Goal: Task Accomplishment & Management: Check status

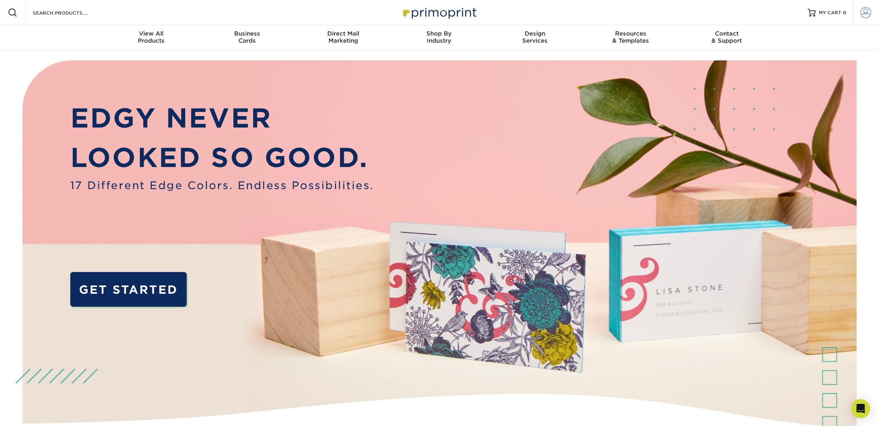
click at [869, 13] on span at bounding box center [865, 12] width 11 height 11
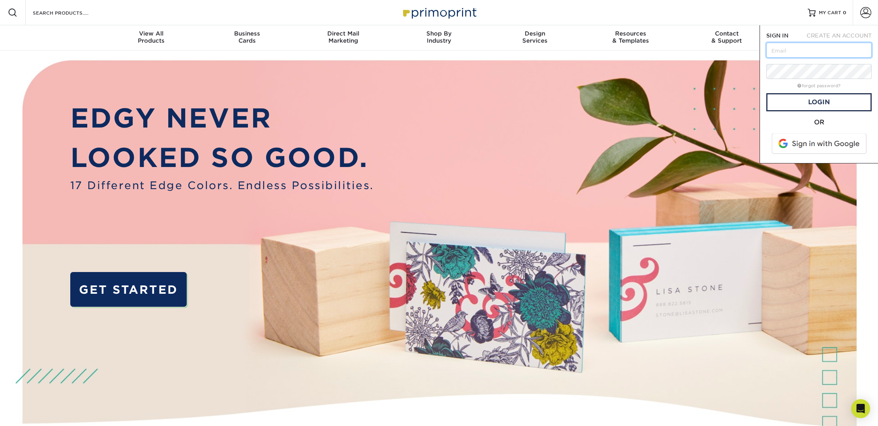
click at [800, 46] on input "text" at bounding box center [818, 50] width 105 height 15
type input "[PERSON_NAME][EMAIL_ADDRESS][DOMAIN_NAME]"
click at [803, 100] on link "Login" at bounding box center [818, 102] width 105 height 18
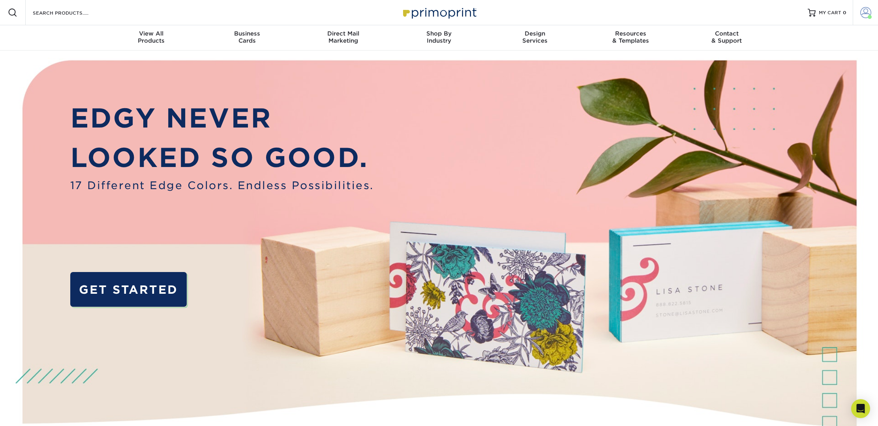
click at [861, 12] on span at bounding box center [865, 12] width 11 height 11
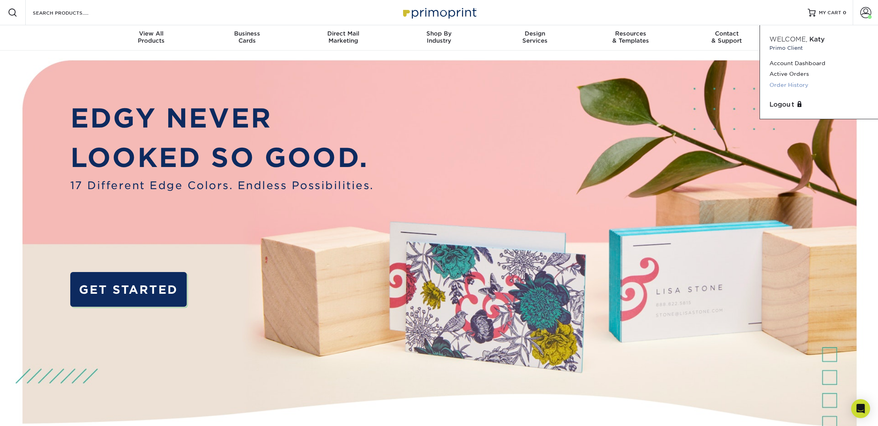
click at [802, 82] on link "Order History" at bounding box center [819, 85] width 99 height 11
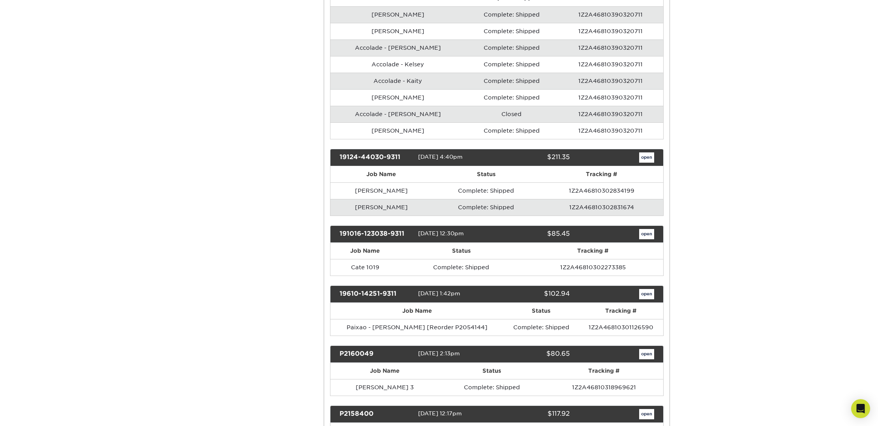
scroll to position [815, 0]
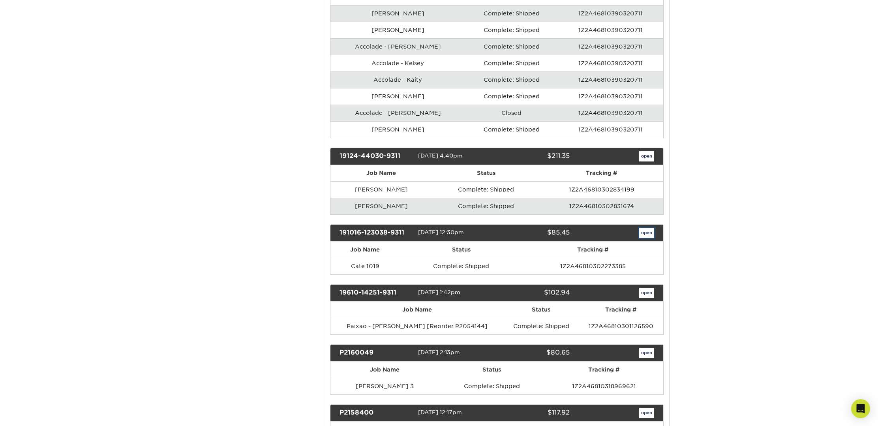
click at [645, 233] on link "open" at bounding box center [646, 233] width 15 height 10
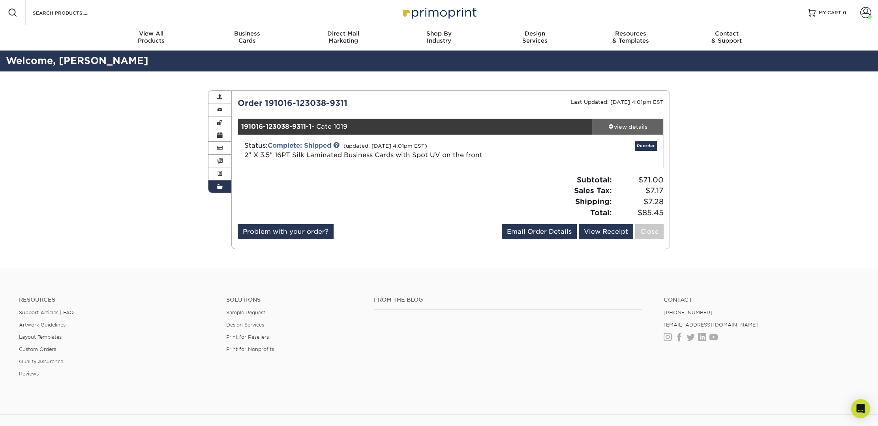
click at [638, 128] on div "view details" at bounding box center [627, 127] width 71 height 8
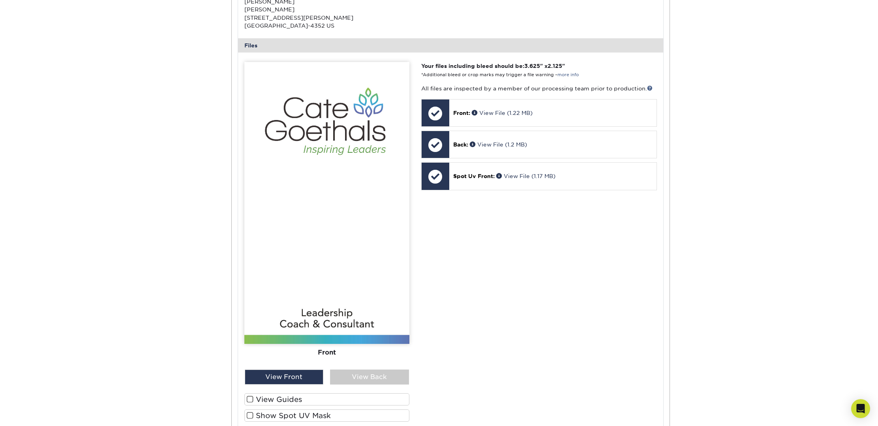
scroll to position [288, 0]
click at [369, 376] on div "View Back" at bounding box center [369, 376] width 79 height 15
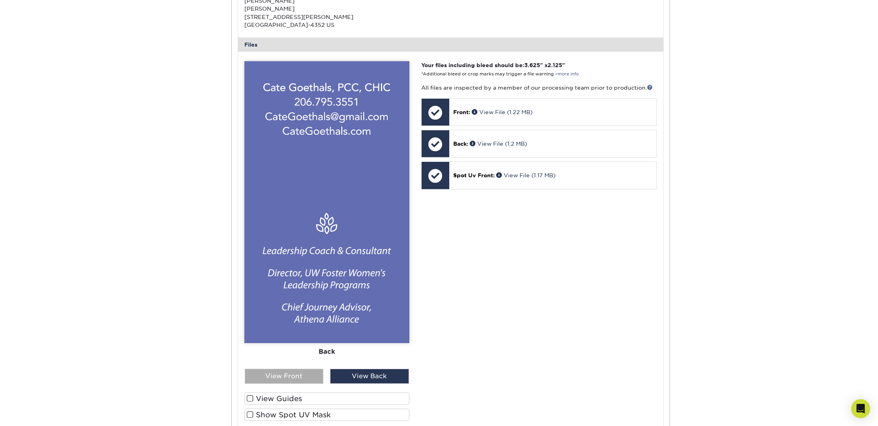
click at [267, 373] on div "View Front" at bounding box center [284, 376] width 79 height 15
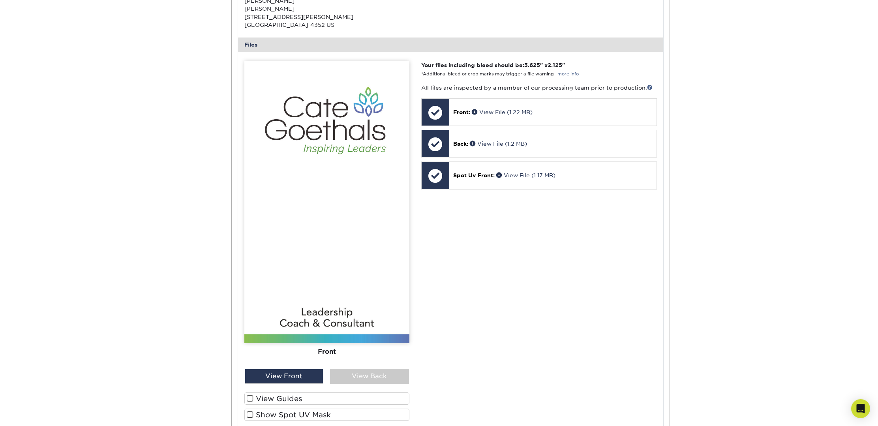
click at [248, 415] on span at bounding box center [250, 415] width 7 height 8
click at [0, 0] on input "Show Spot UV Mask" at bounding box center [0, 0] width 0 height 0
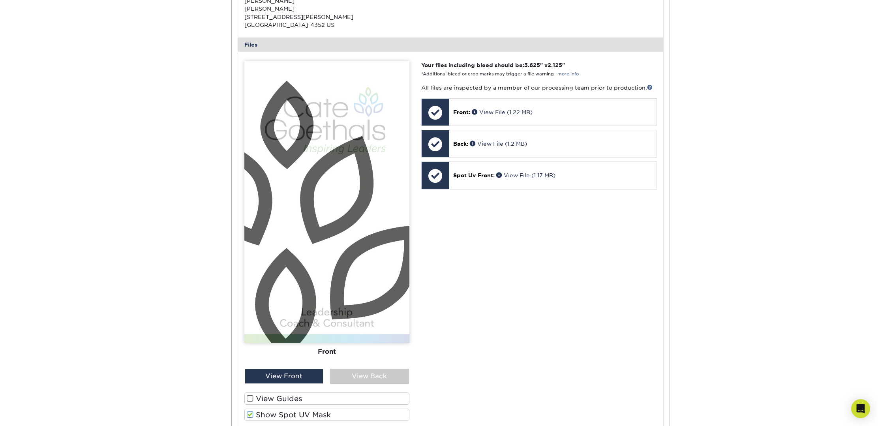
click at [250, 415] on span at bounding box center [250, 415] width 7 height 8
click at [0, 0] on input "Show Spot UV Mask" at bounding box center [0, 0] width 0 height 0
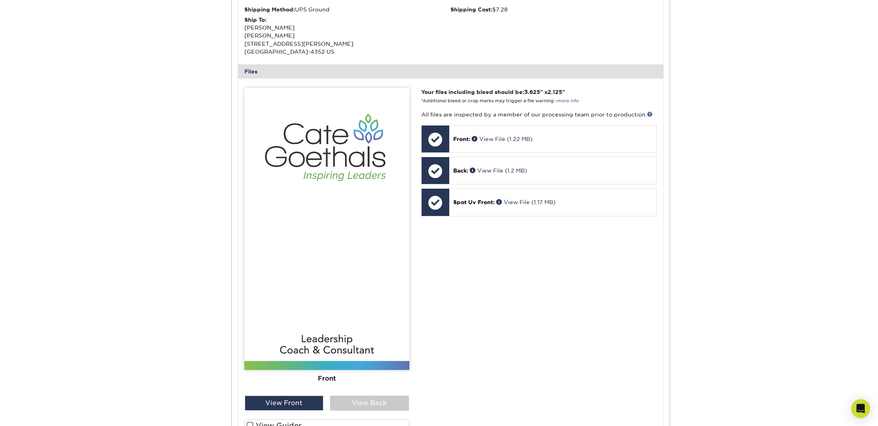
scroll to position [260, 0]
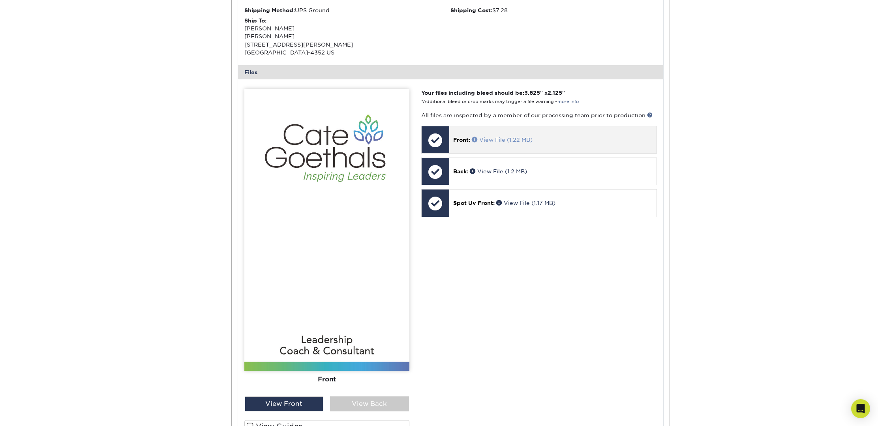
click at [492, 140] on link "View File (1.22 MB)" at bounding box center [502, 140] width 61 height 6
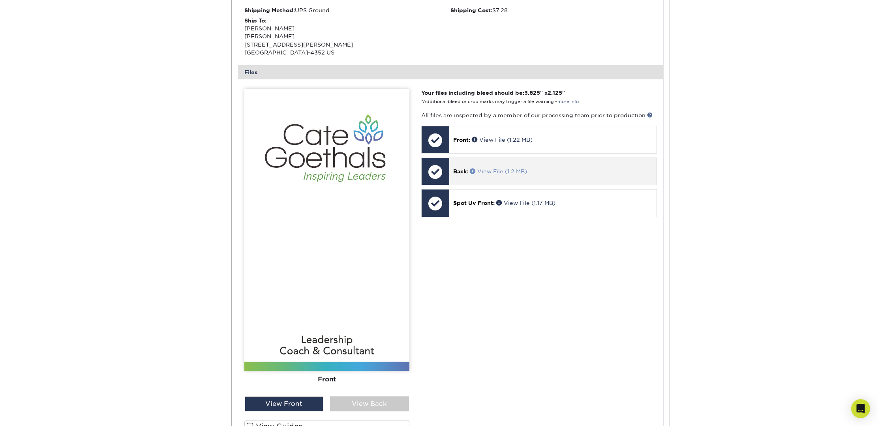
click at [492, 169] on link "View File (1.2 MB)" at bounding box center [498, 171] width 57 height 6
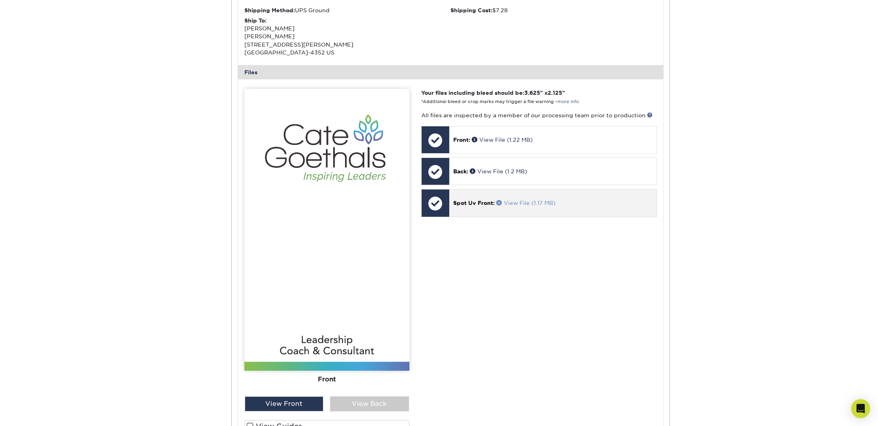
click at [516, 205] on link "View File (1.17 MB)" at bounding box center [525, 203] width 59 height 6
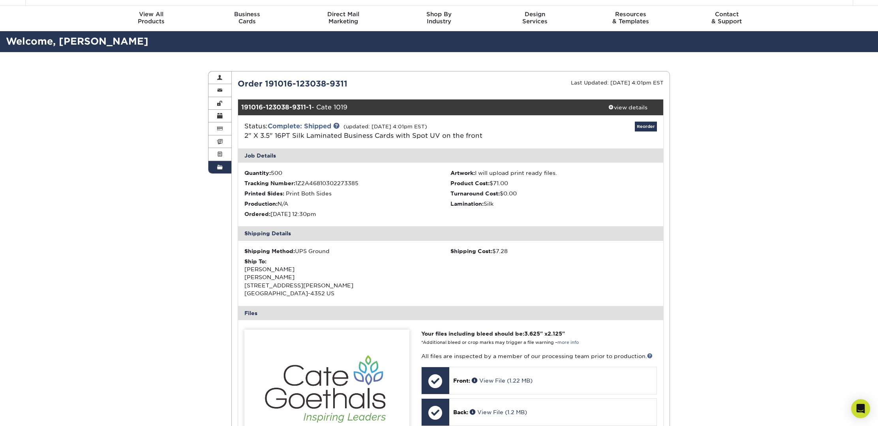
scroll to position [0, 0]
